Goal: Transaction & Acquisition: Purchase product/service

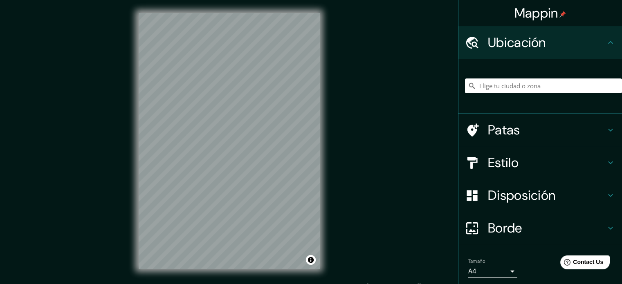
click at [378, 109] on div "Mappin Ubicación Patas Estilo Disposición Borde Elige un borde. Consejo : puede…" at bounding box center [311, 147] width 622 height 295
click at [512, 83] on input "Elige tu ciudad o zona" at bounding box center [543, 85] width 157 height 15
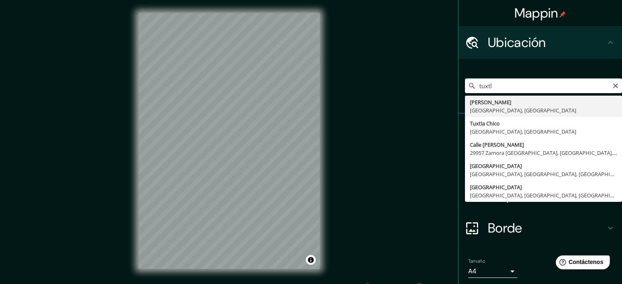
type input "Tuxtla Gutiérrez, Chiapas, México"
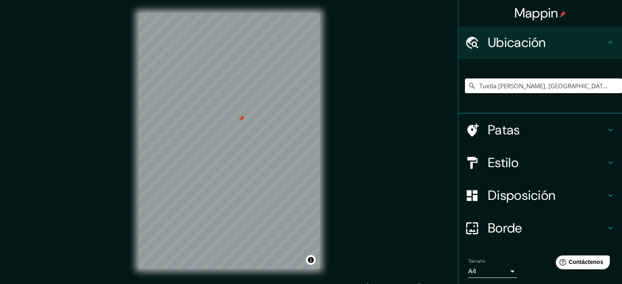
click at [240, 119] on div at bounding box center [241, 118] width 7 height 7
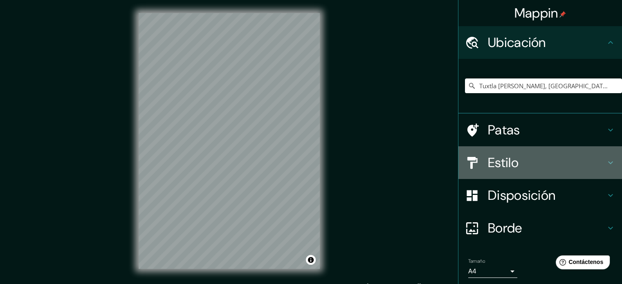
click at [547, 167] on h4 "Estilo" at bounding box center [547, 162] width 118 height 16
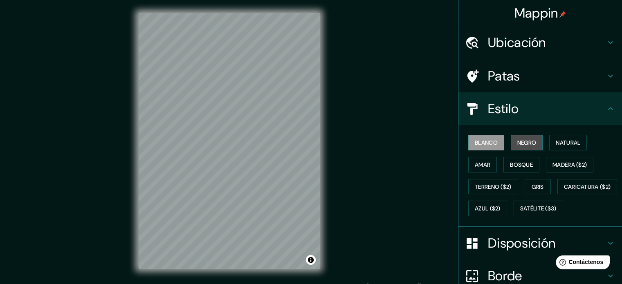
click at [510, 143] on button "Negro" at bounding box center [526, 143] width 32 height 16
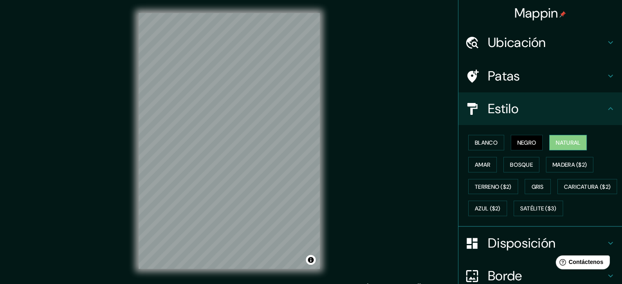
click at [555, 140] on font "Natural" at bounding box center [567, 142] width 25 height 7
click at [475, 166] on font "Amar" at bounding box center [483, 164] width 16 height 7
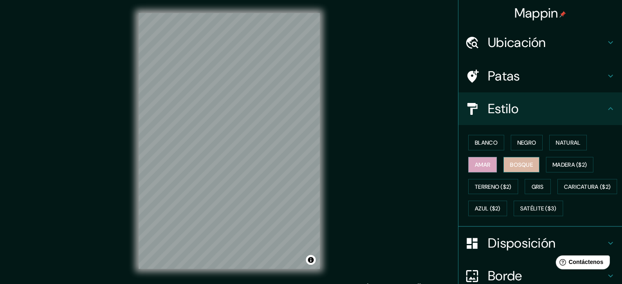
click at [512, 161] on font "Bosque" at bounding box center [521, 164] width 23 height 7
click at [561, 146] on font "Natural" at bounding box center [567, 142] width 25 height 11
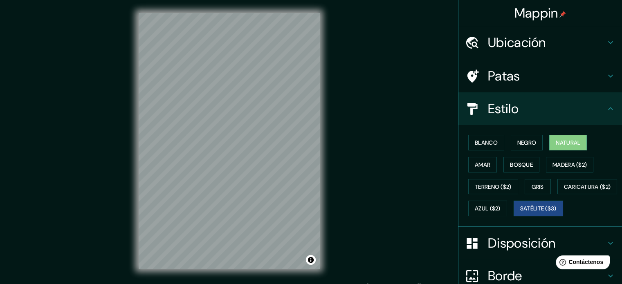
click at [520, 213] on font "Satélite ($3)" at bounding box center [538, 208] width 36 height 7
click at [566, 143] on font "Natural" at bounding box center [567, 142] width 25 height 7
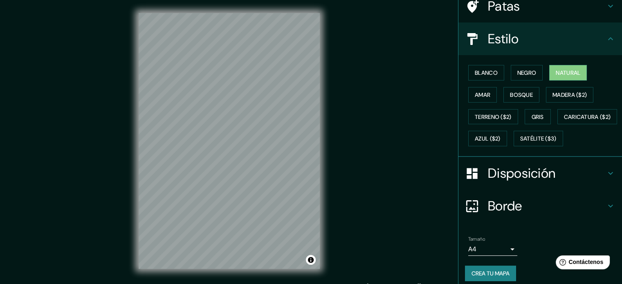
scroll to position [70, 0]
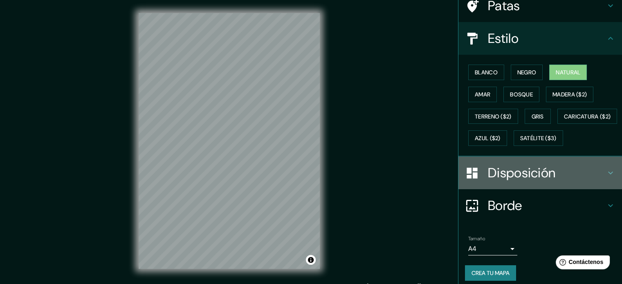
click at [561, 181] on h4 "Disposición" at bounding box center [547, 173] width 118 height 16
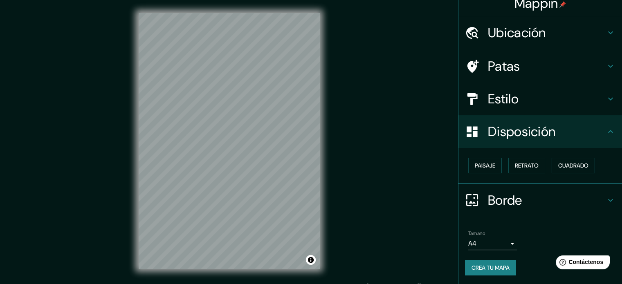
scroll to position [10, 0]
click at [569, 162] on font "Cuadrado" at bounding box center [573, 165] width 30 height 7
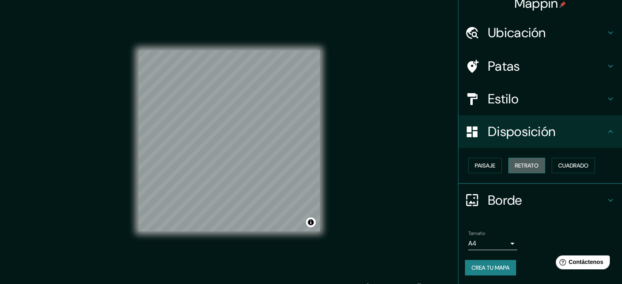
click at [532, 167] on font "Retrato" at bounding box center [527, 165] width 24 height 7
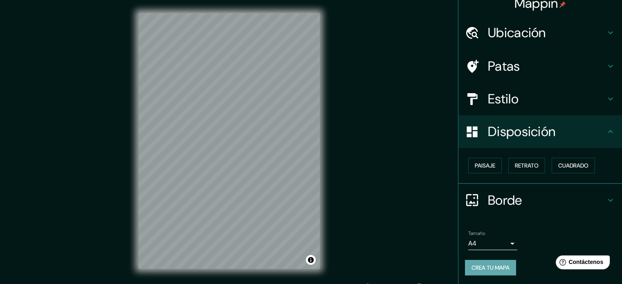
click at [472, 261] on button "Crea tu mapa" at bounding box center [490, 268] width 51 height 16
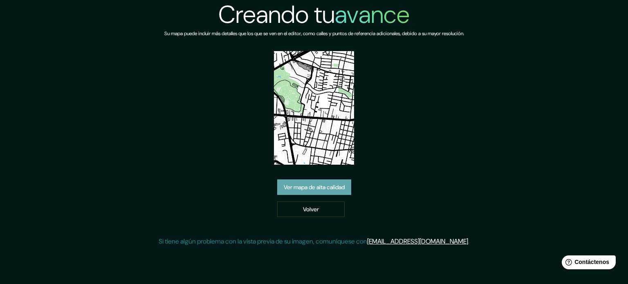
click at [327, 182] on font "Ver mapa de alta calidad" at bounding box center [314, 187] width 61 height 11
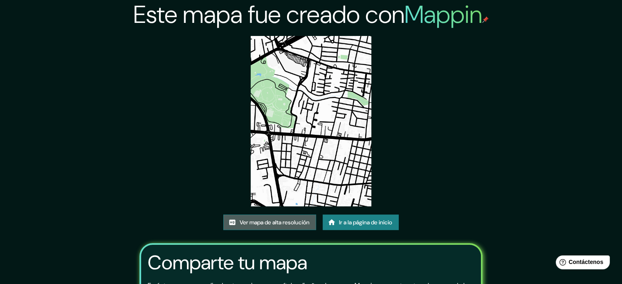
click at [287, 217] on font "Ver mapa de alta resolución" at bounding box center [275, 222] width 70 height 11
click at [289, 221] on font "Ver mapa de alta resolución" at bounding box center [275, 222] width 70 height 7
